Goal: Navigation & Orientation: Find specific page/section

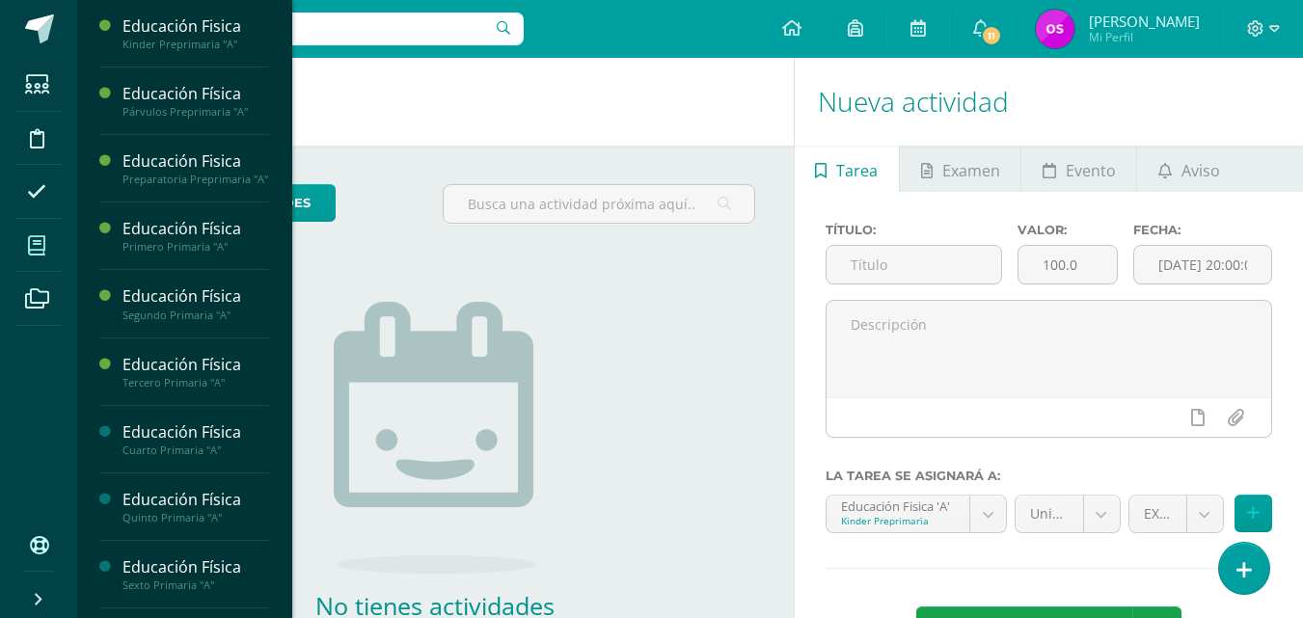
click at [46, 236] on span at bounding box center [36, 245] width 43 height 43
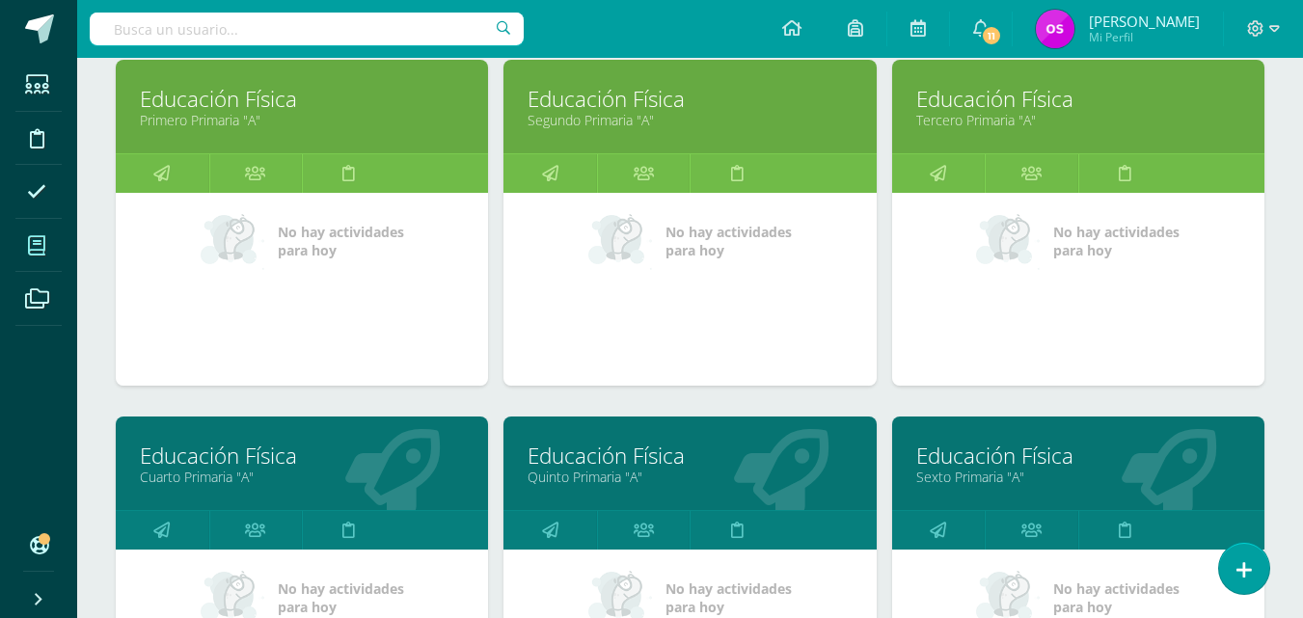
scroll to position [694, 0]
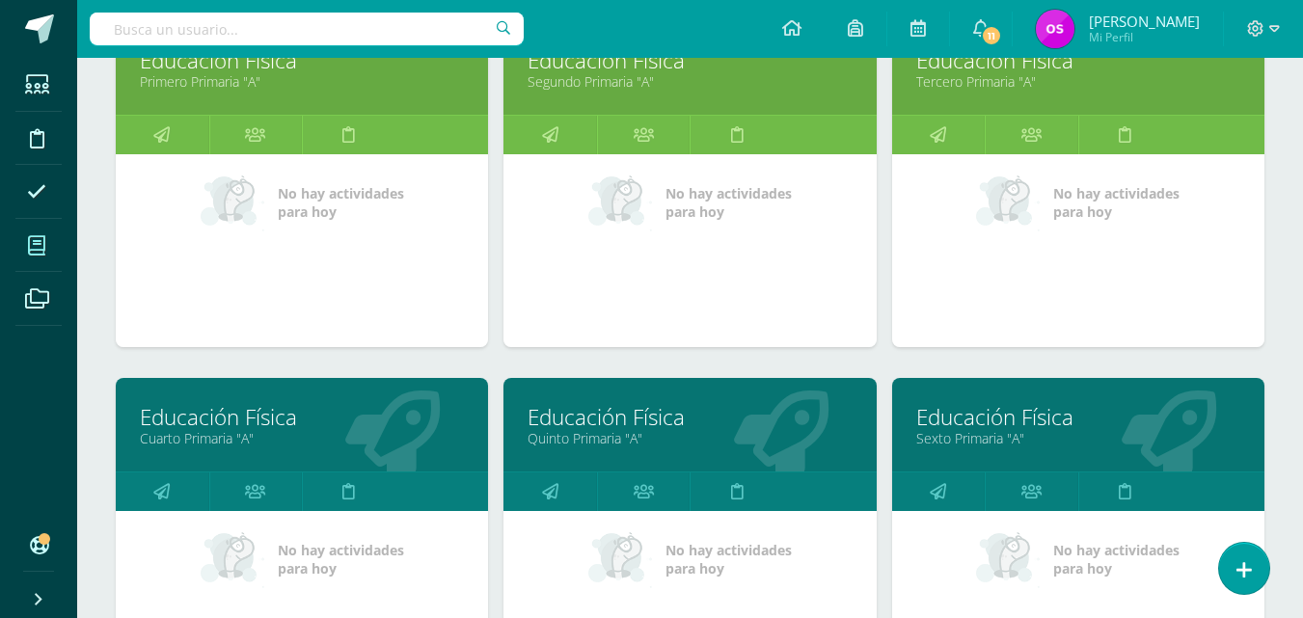
click at [202, 421] on link "Educación Física" at bounding box center [302, 417] width 324 height 30
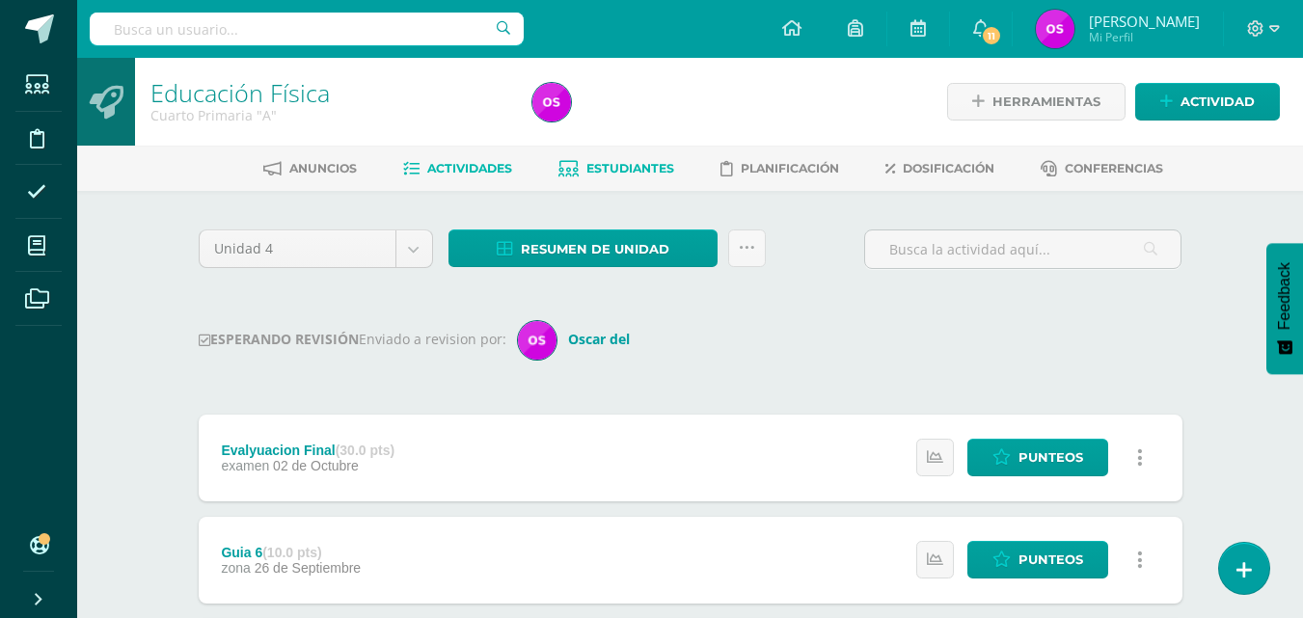
click at [629, 166] on span "Estudiantes" at bounding box center [630, 168] width 88 height 14
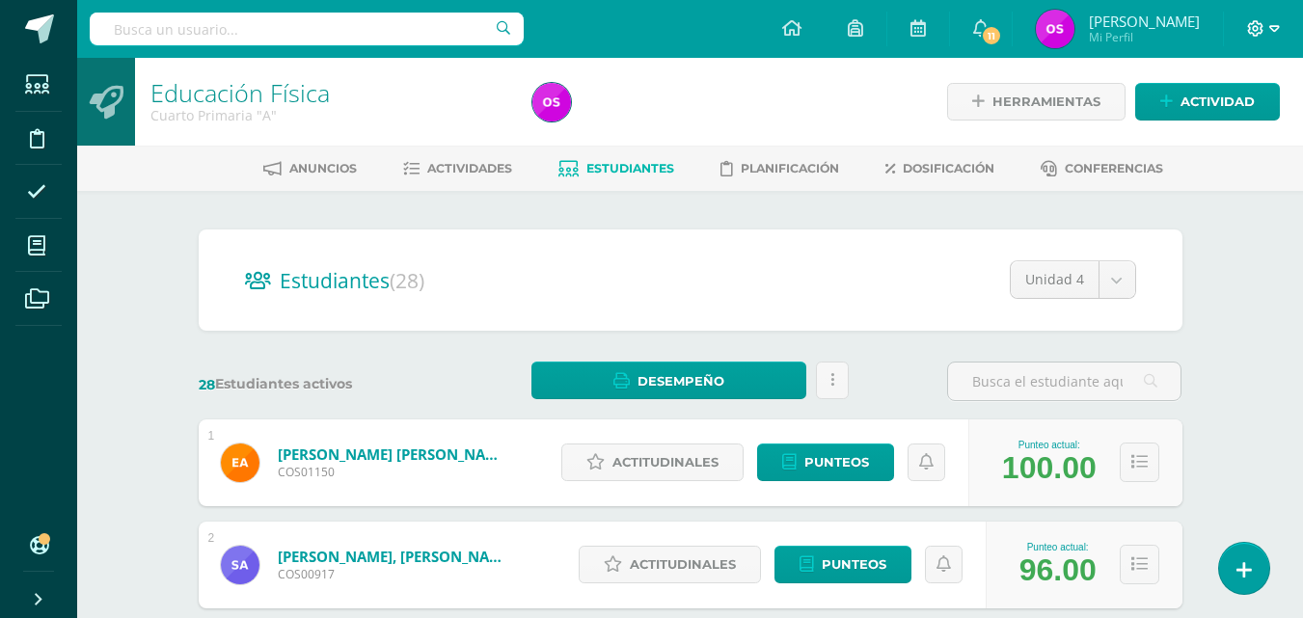
click at [1271, 28] on icon at bounding box center [1274, 28] width 11 height 7
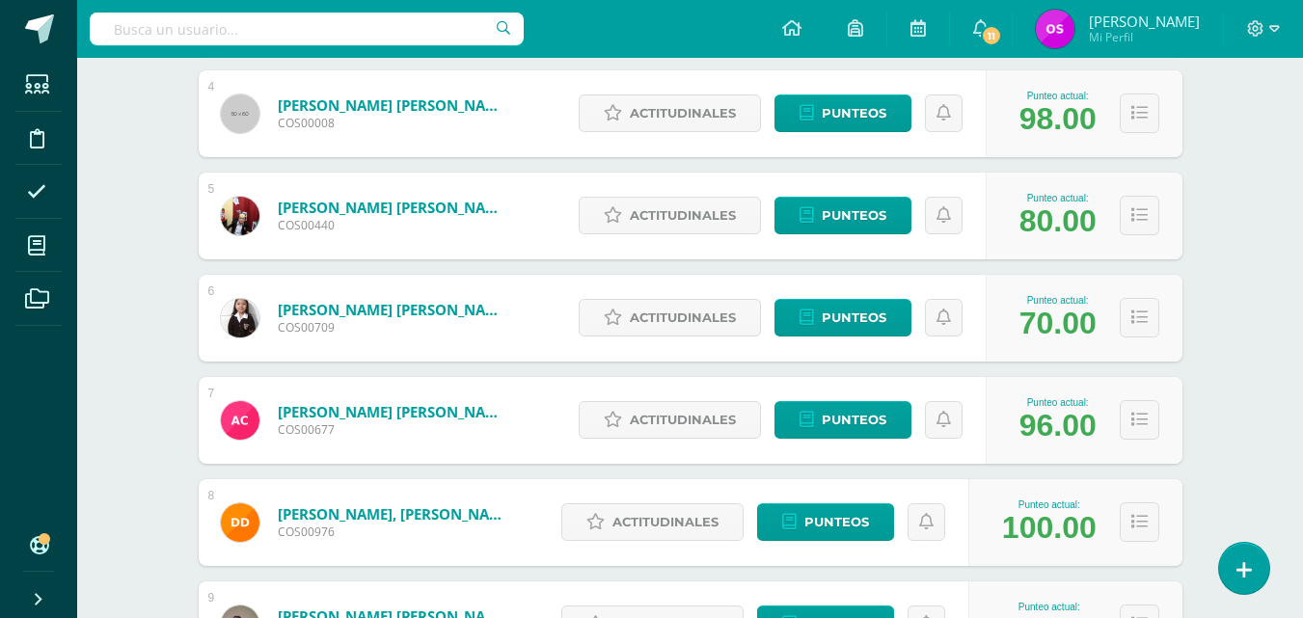
scroll to position [694, 0]
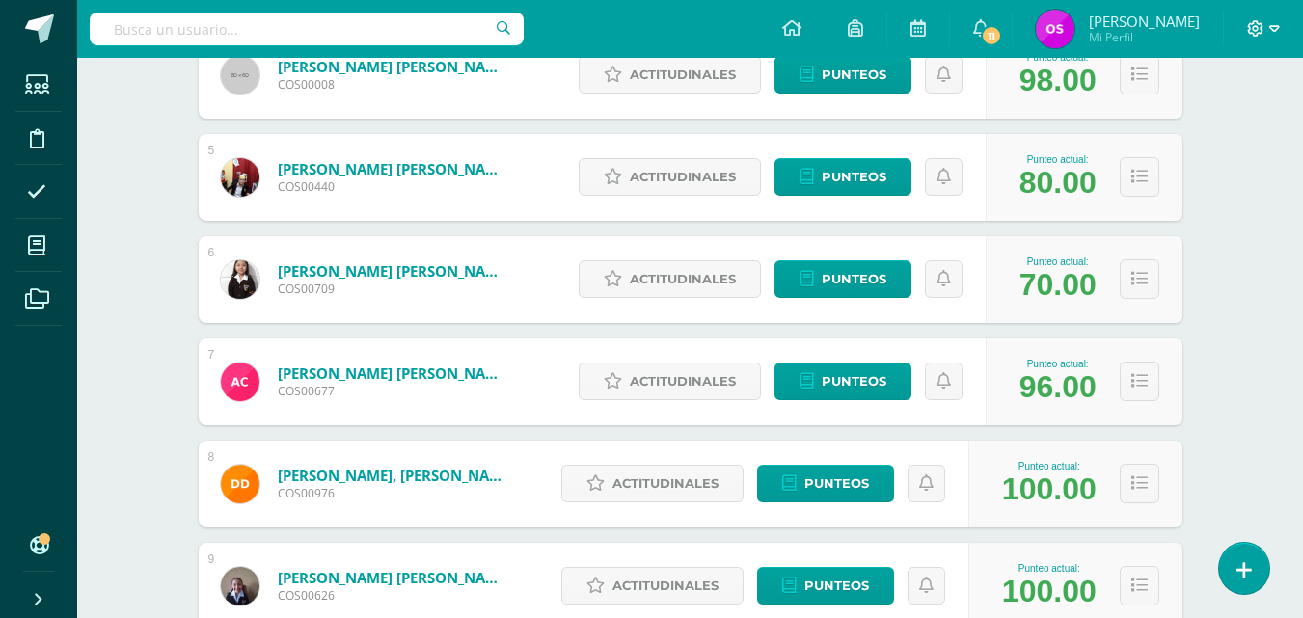
click at [1278, 28] on icon at bounding box center [1274, 28] width 11 height 7
click at [1195, 132] on span "Cerrar sesión" at bounding box center [1214, 131] width 87 height 18
